Goal: Transaction & Acquisition: Purchase product/service

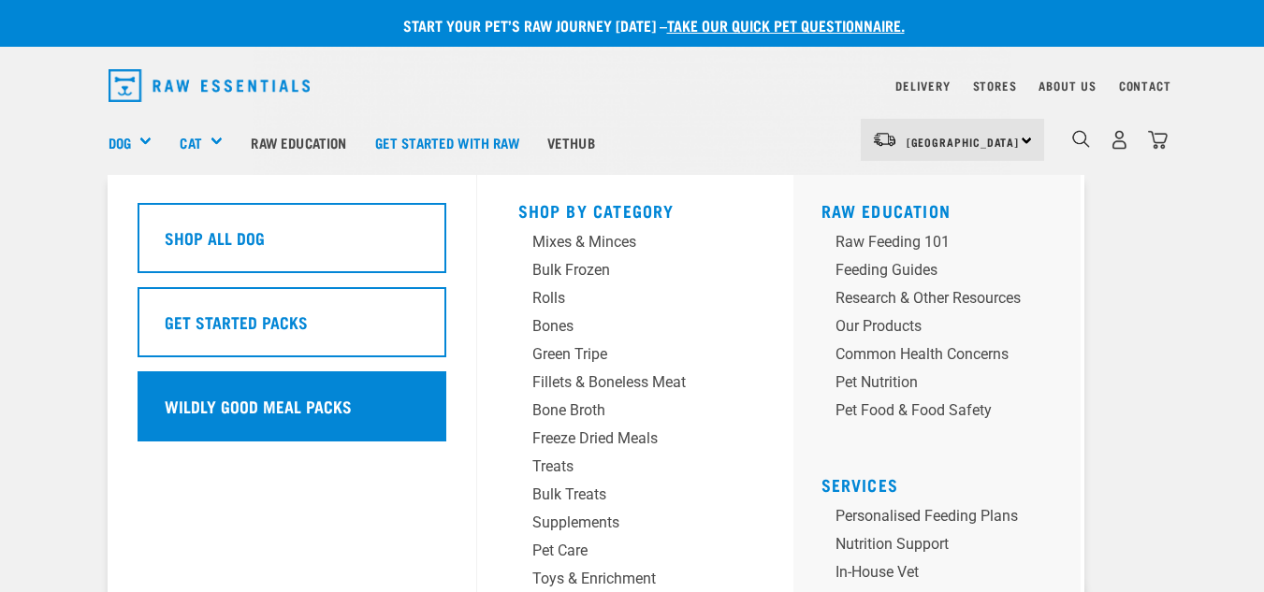
click at [322, 414] on h5 "Wildly Good Meal Packs" at bounding box center [258, 406] width 187 height 24
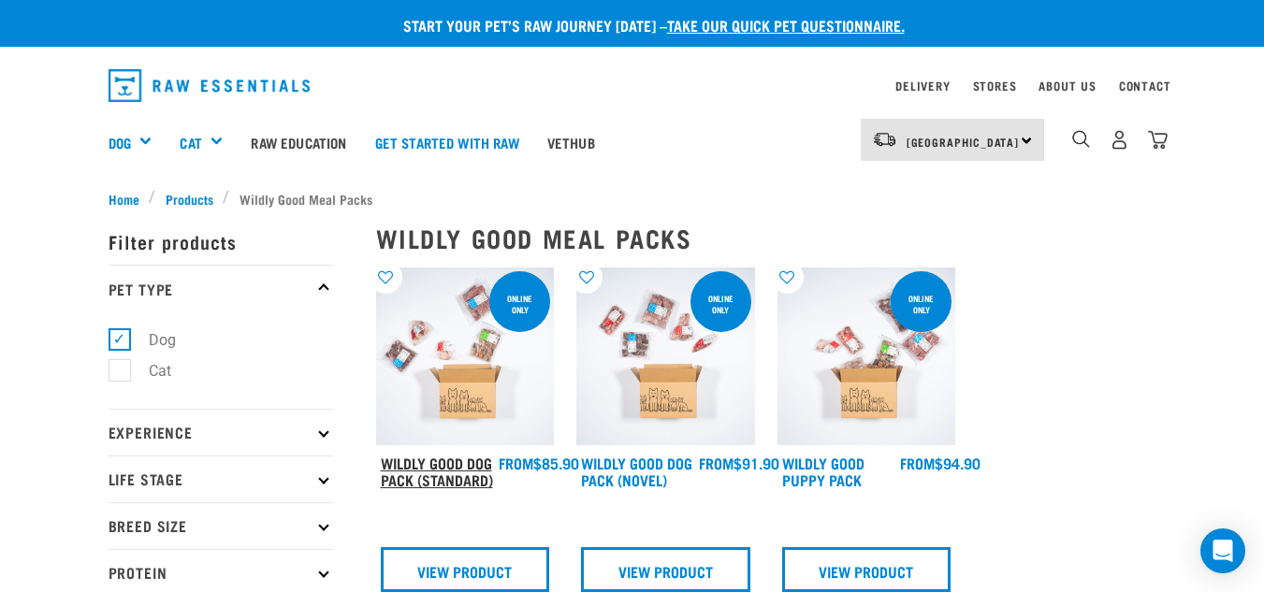
click at [469, 480] on link "Wildly Good Dog Pack (Standard)" at bounding box center [437, 470] width 112 height 25
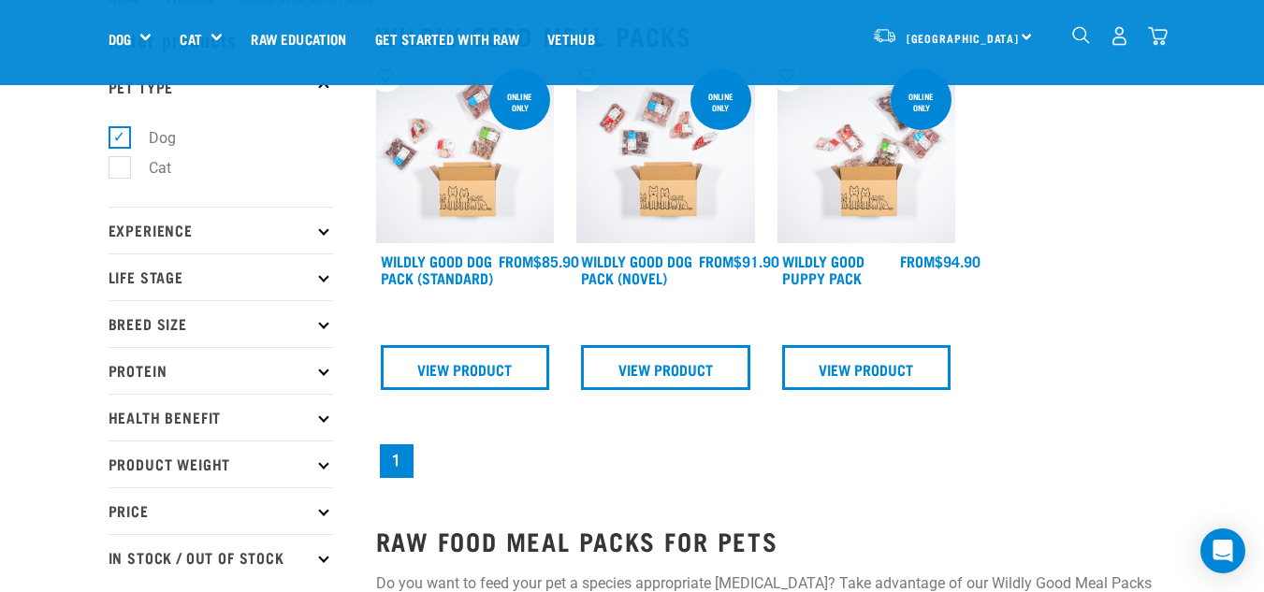
scroll to position [187, 0]
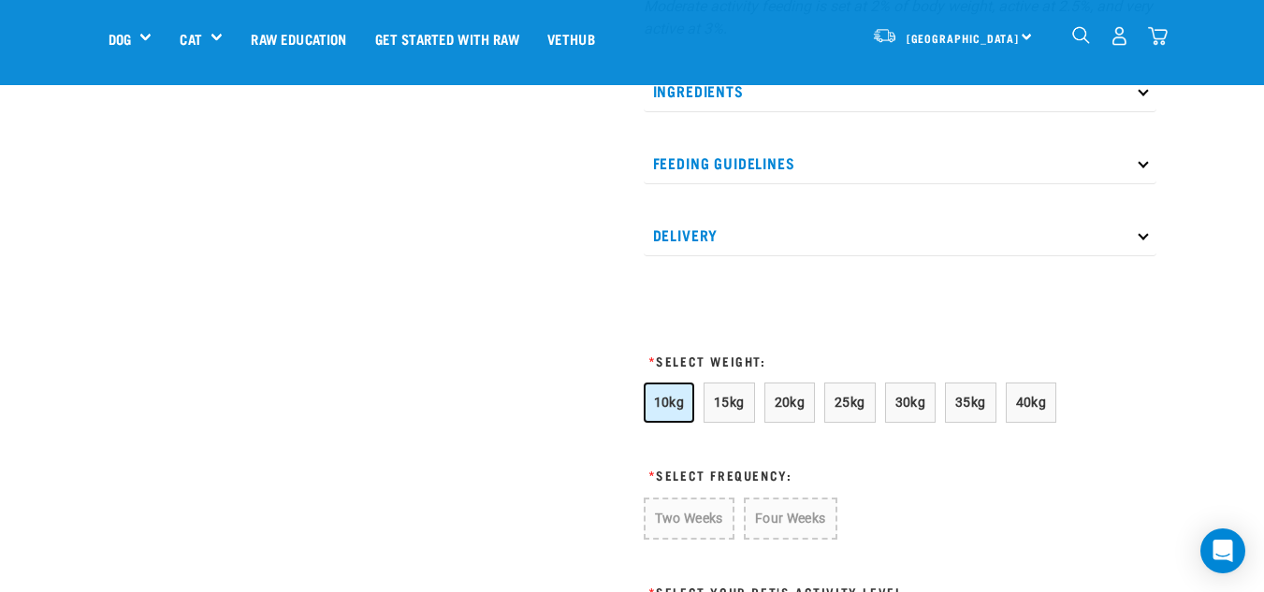
click at [663, 400] on span "10kg" at bounding box center [669, 402] width 31 height 15
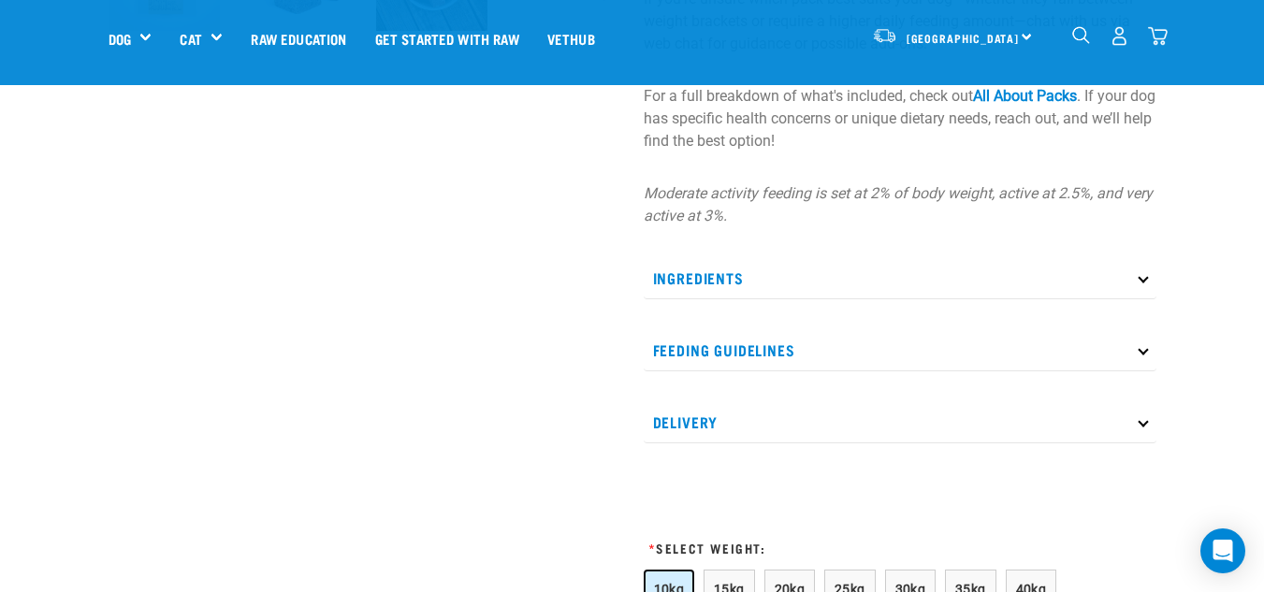
scroll to position [1216, 0]
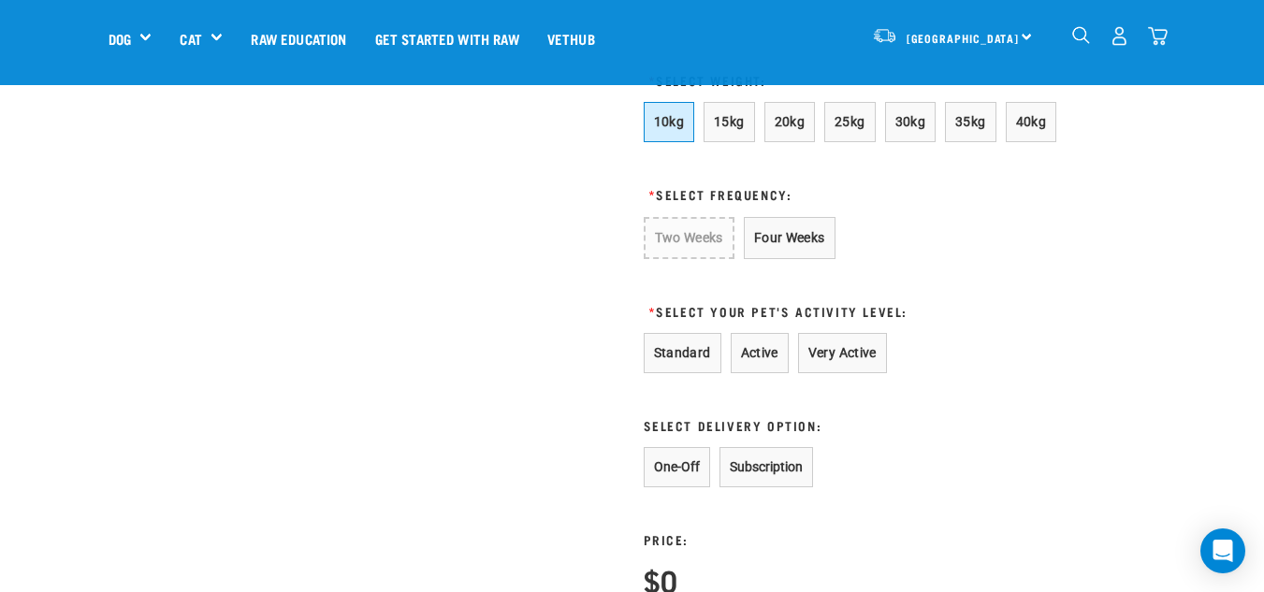
click at [766, 277] on form "10kg 15kg 20kg 25kg 30kg 35kg 40kg * Select Frequency: Two Weeks Four Weeks * S…" at bounding box center [854, 349] width 421 height 495
click at [771, 272] on form "10kg 15kg 20kg 25kg 30kg 35kg 40kg * Select Frequency: Two Weeks Four Weeks * S…" at bounding box center [854, 349] width 421 height 495
click at [791, 240] on button "Four Weeks" at bounding box center [790, 238] width 92 height 42
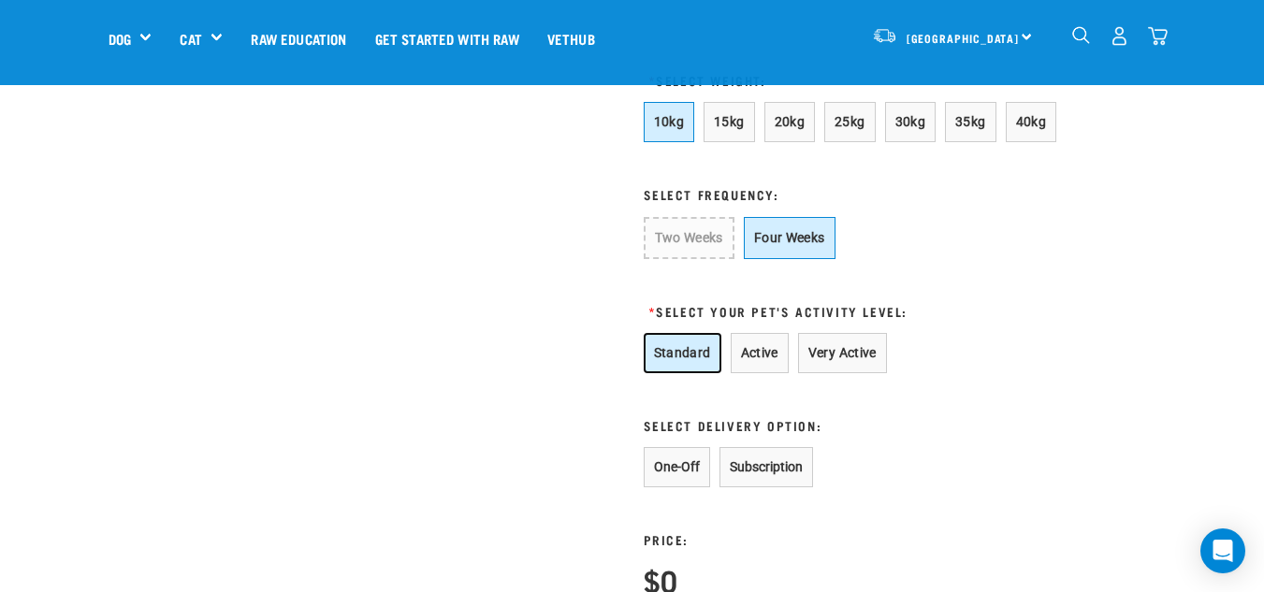
click at [677, 353] on button "Standard" at bounding box center [683, 353] width 78 height 40
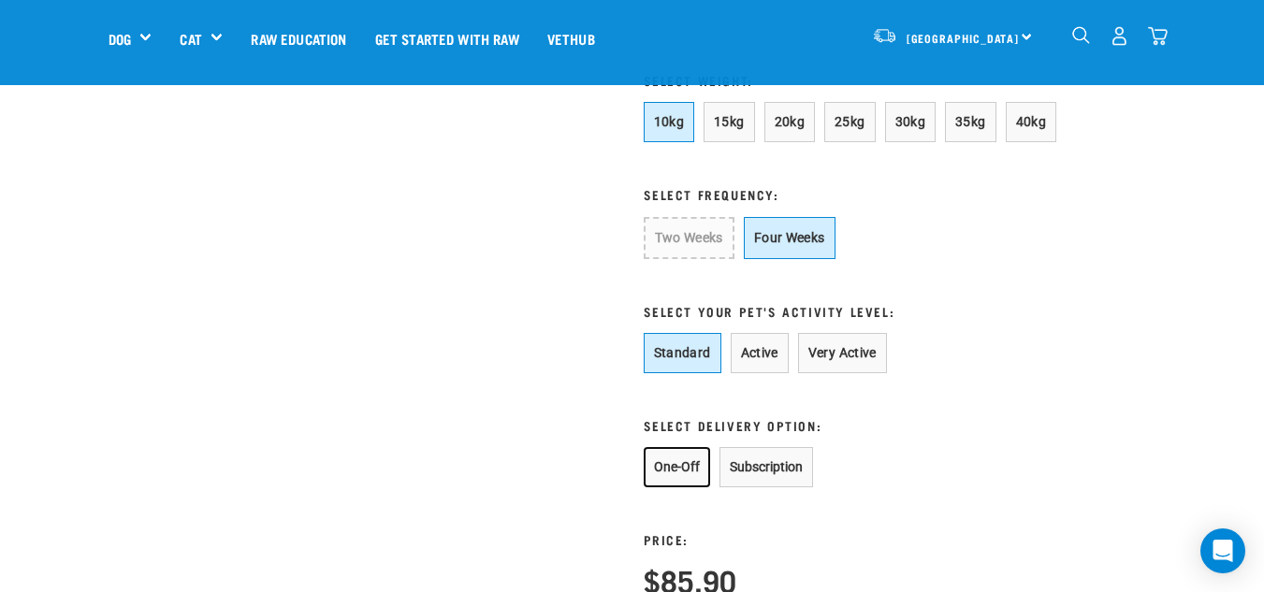
click at [698, 461] on button "One-Off" at bounding box center [677, 467] width 66 height 40
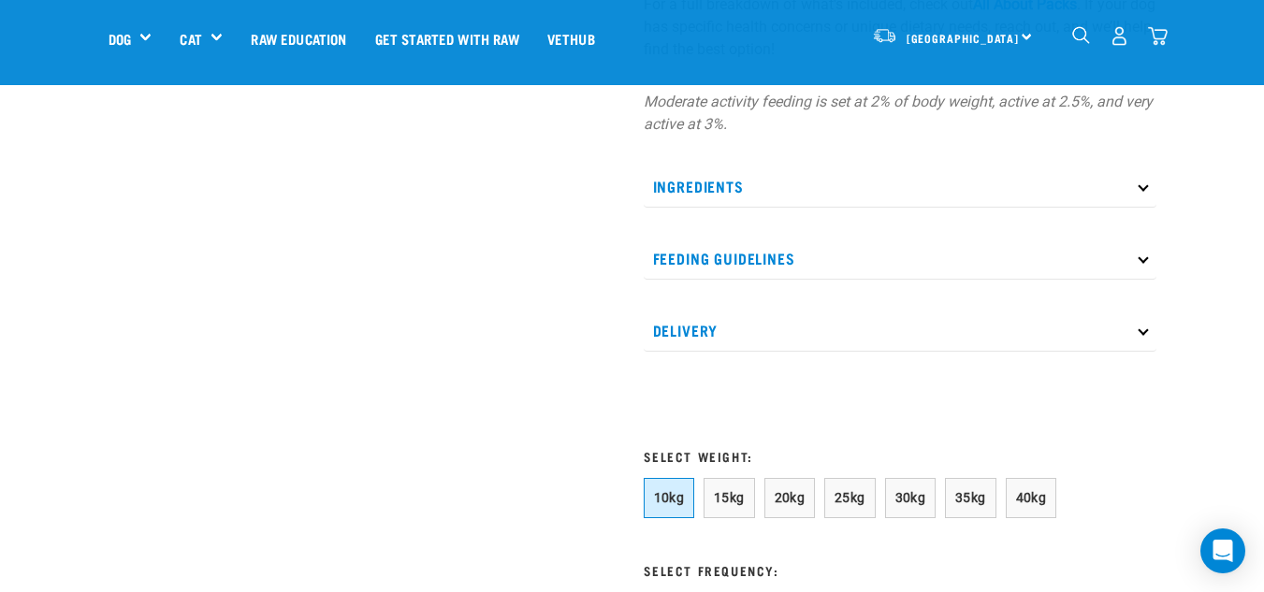
scroll to position [1029, 0]
